Goal: Task Accomplishment & Management: Use online tool/utility

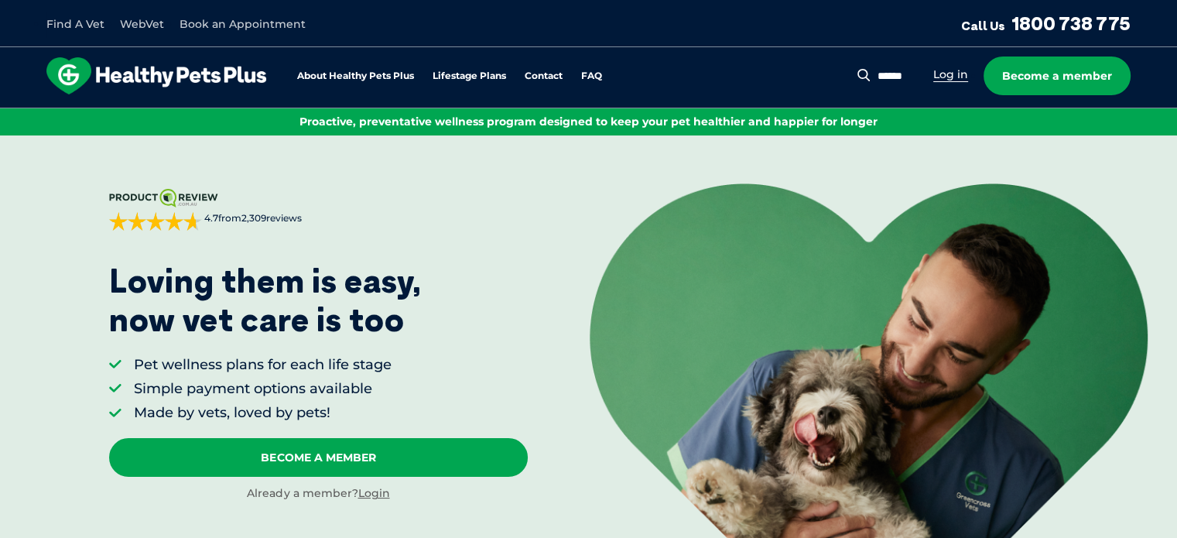
click at [953, 75] on link "Log in" at bounding box center [951, 74] width 35 height 15
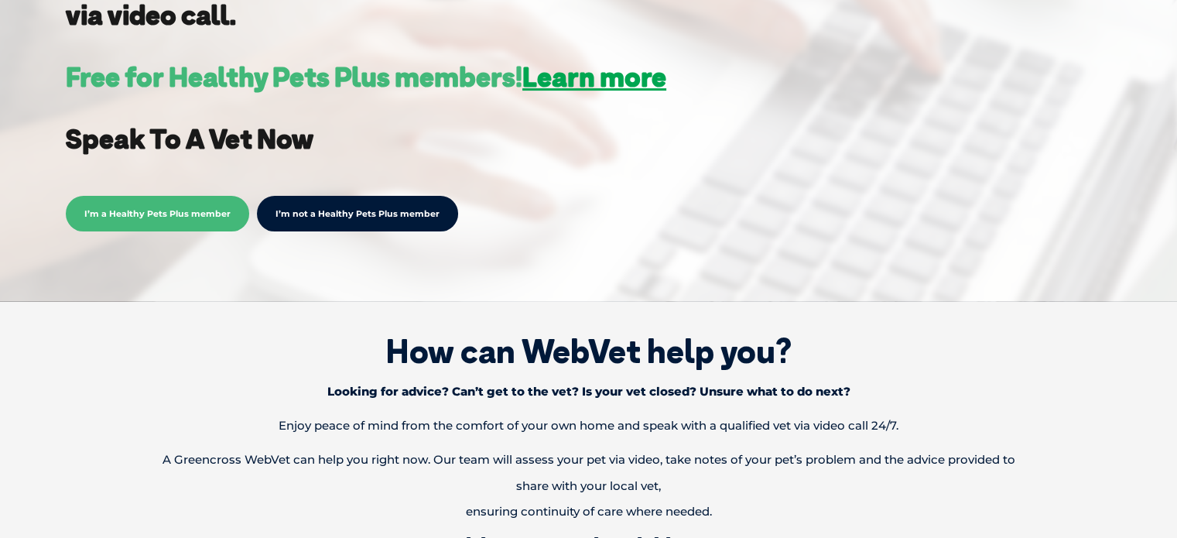
scroll to position [464, 0]
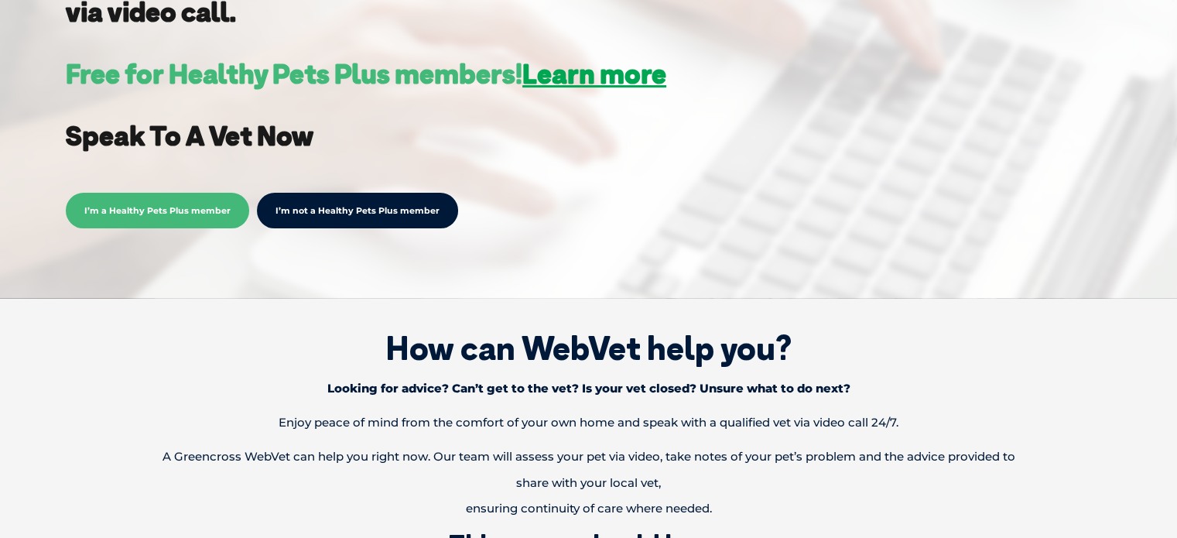
click at [173, 200] on span "I’m a Healthy Pets Plus member" at bounding box center [157, 211] width 183 height 36
